Goal: Check status: Check status

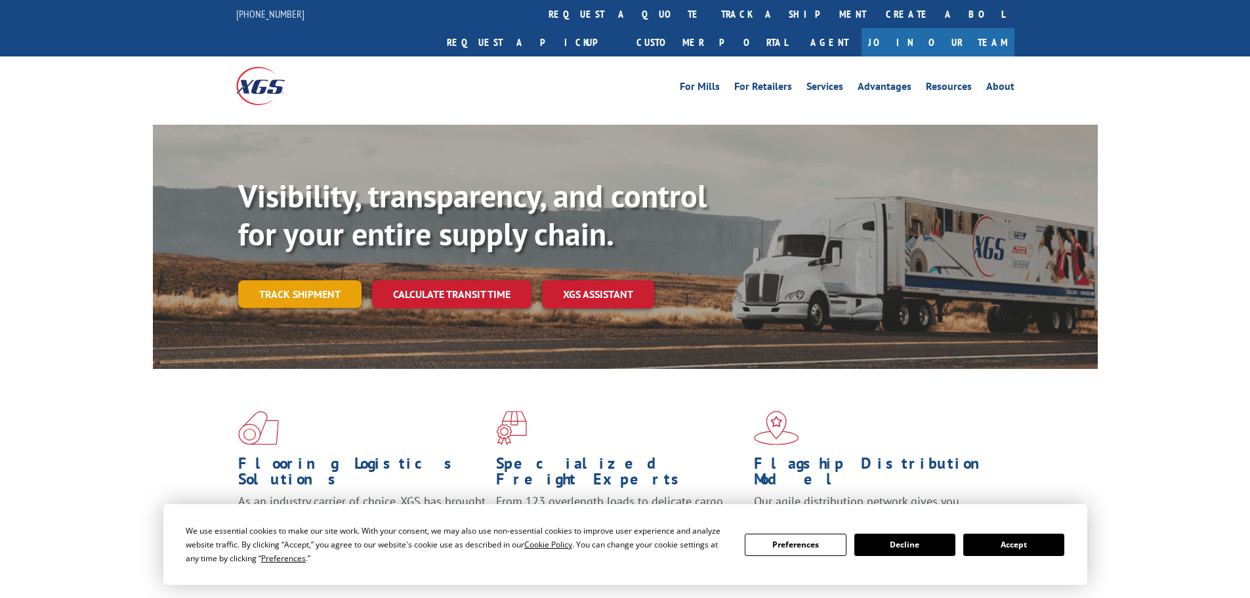
click at [287, 286] on div "Visibility, transparency, and control for your entire supply chain. Track shipm…" at bounding box center [668, 268] width 860 height 183
click at [288, 280] on link "Track shipment" at bounding box center [299, 294] width 123 height 28
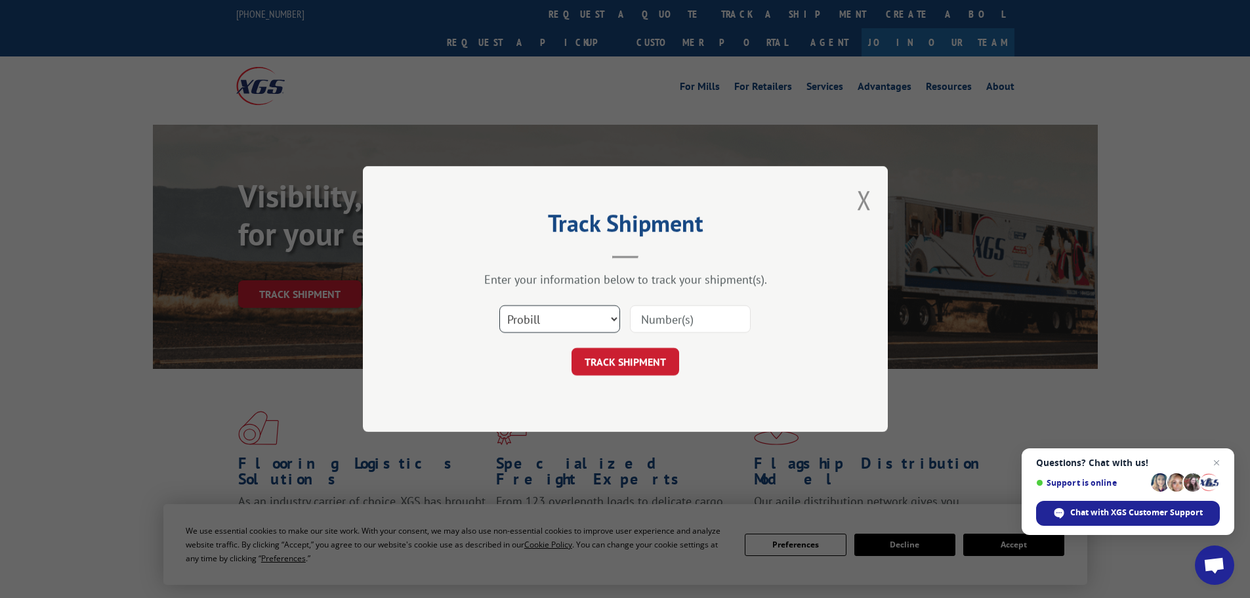
click at [582, 325] on select "Select category... Probill BOL PO" at bounding box center [559, 319] width 121 height 28
select select "po"
click at [499, 305] on select "Select category... Probill BOL PO" at bounding box center [559, 319] width 121 height 28
paste input "08508268"
type input "08508268"
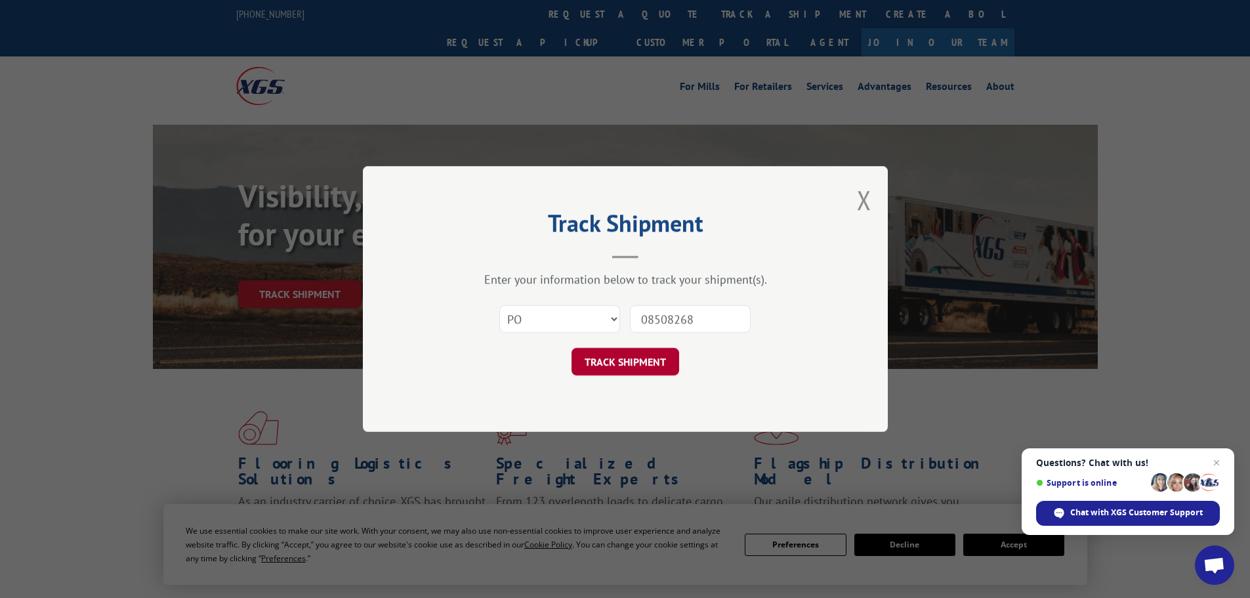
click at [619, 362] on button "TRACK SHIPMENT" at bounding box center [626, 362] width 108 height 28
